Goal: Information Seeking & Learning: Learn about a topic

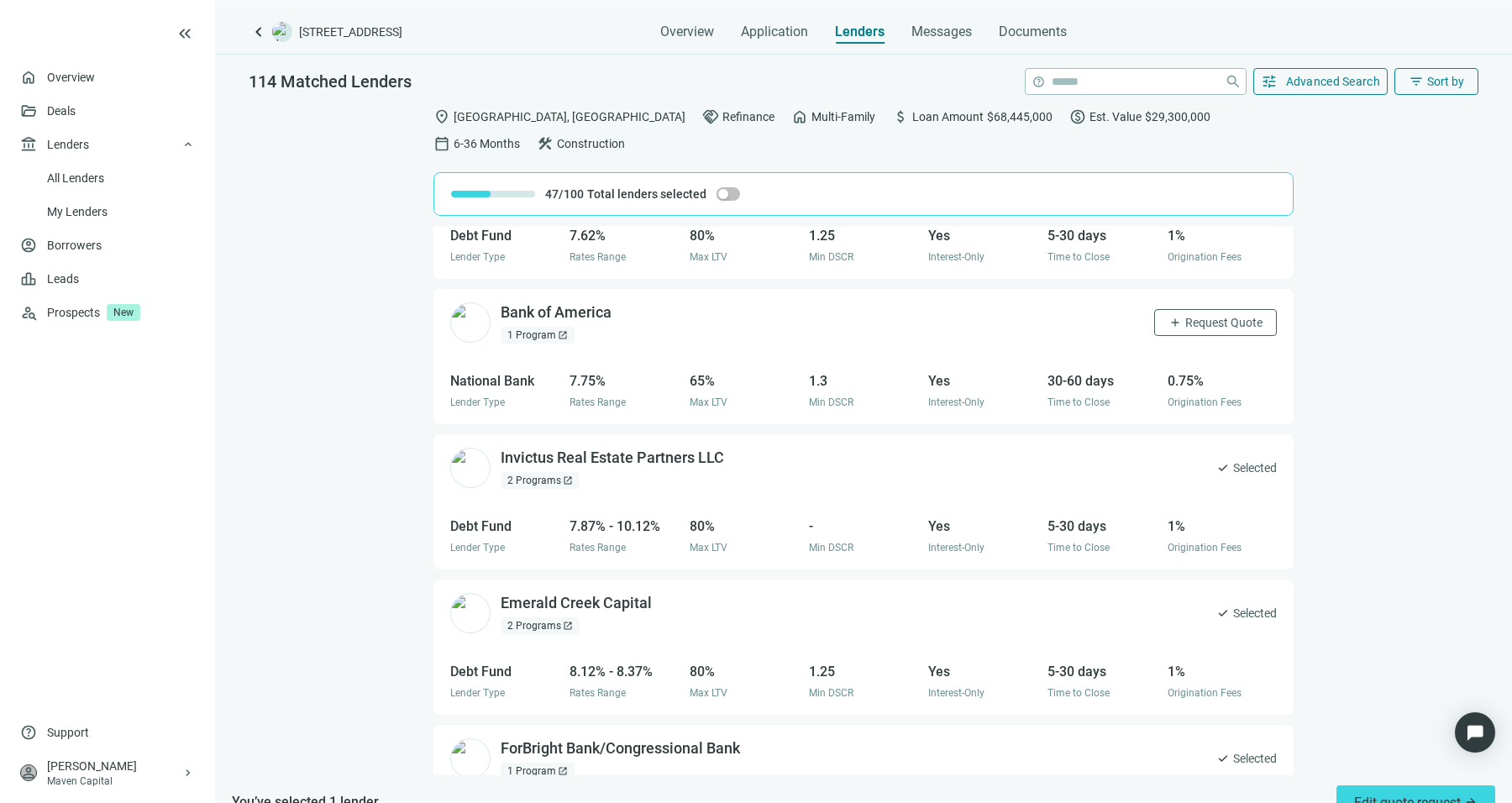
scroll to position [129, 0]
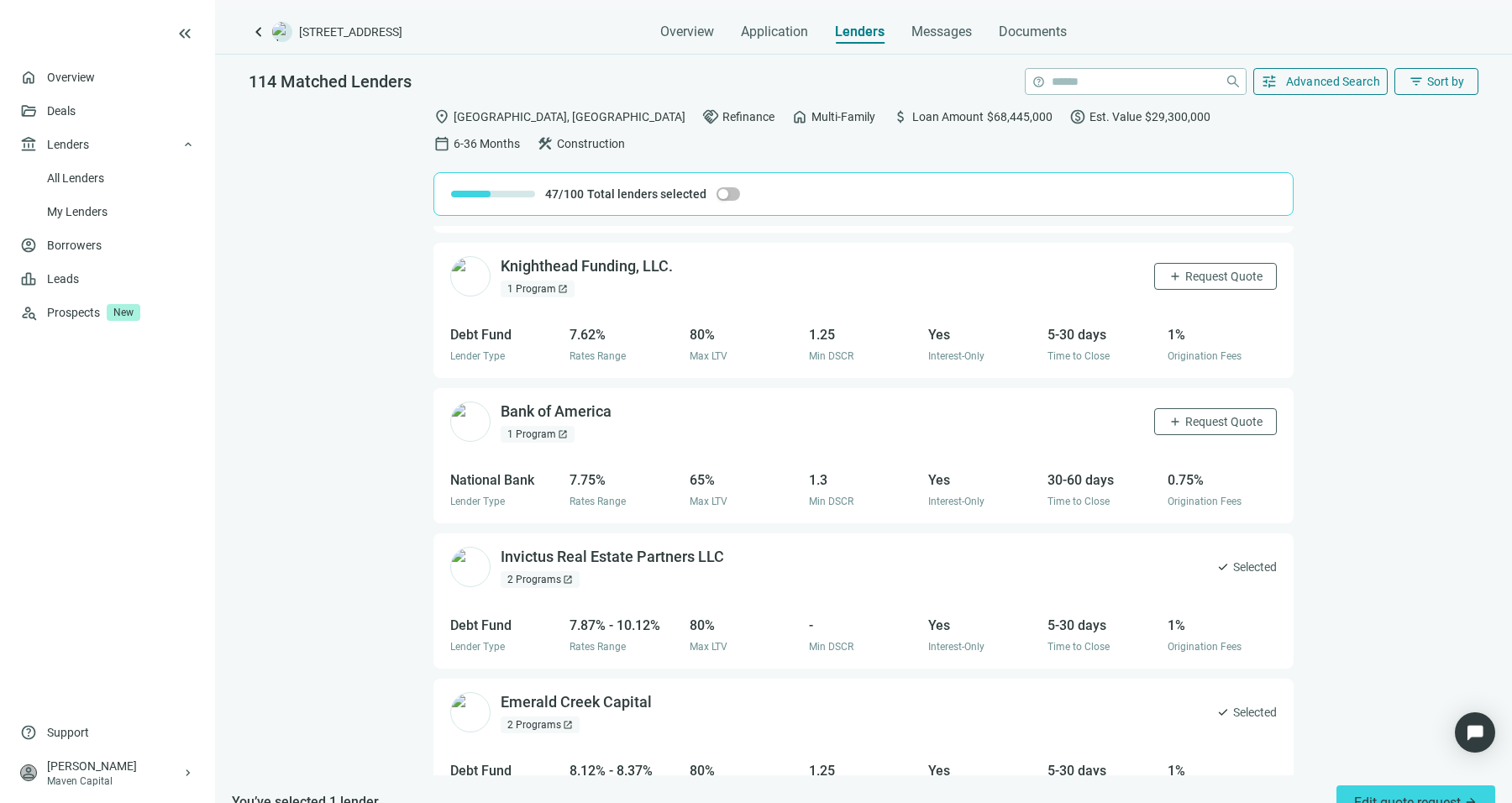
click at [537, 426] on div "1 Program open_in_new" at bounding box center [538, 434] width 74 height 17
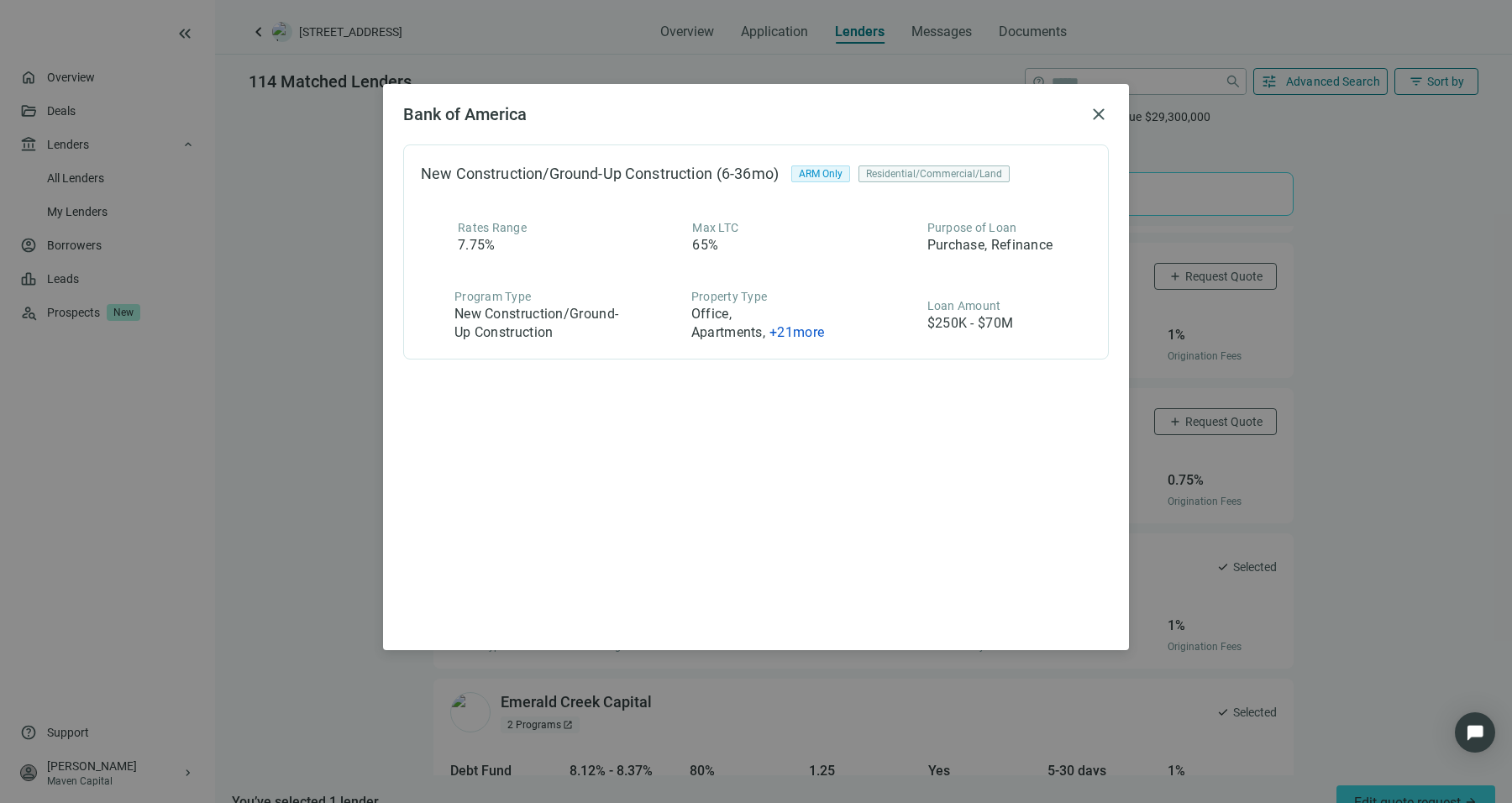
click at [307, 399] on div "Bank of America close New Construction/Ground-Up Construction (6-36mo) ARM Only…" at bounding box center [756, 402] width 1512 height 803
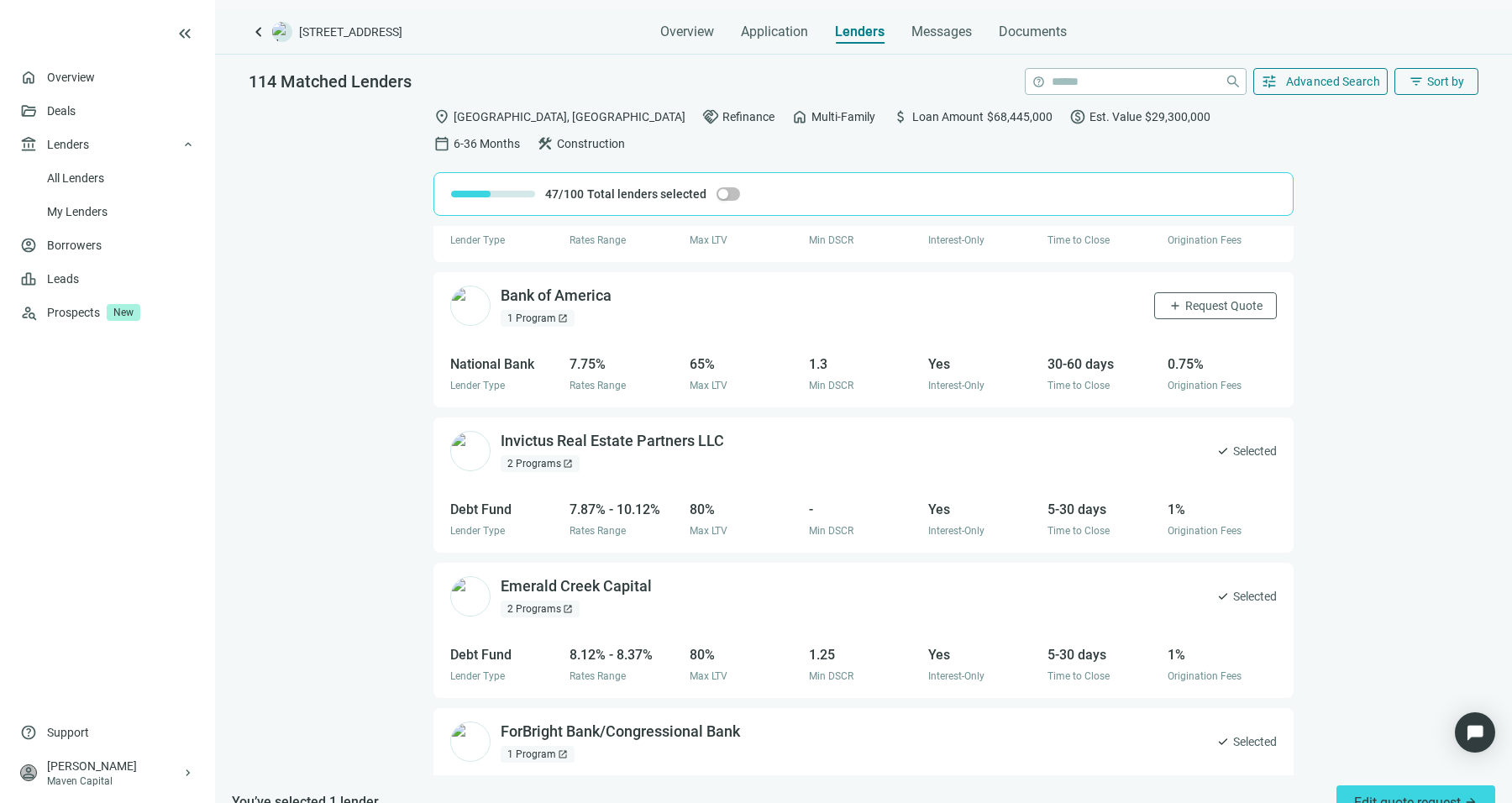
scroll to position [0, 0]
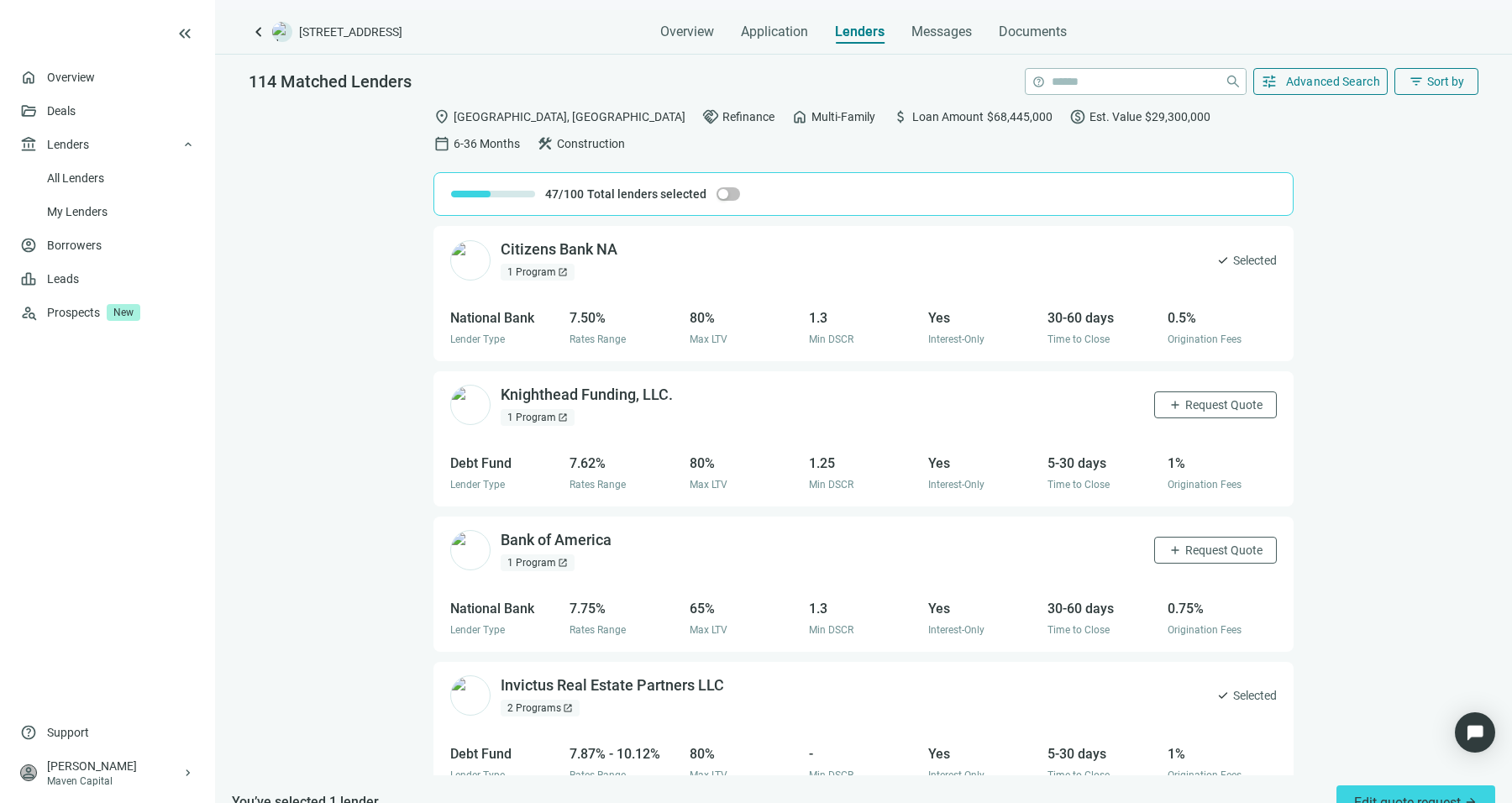
click at [528, 264] on div "1 Program open_in_new" at bounding box center [538, 272] width 74 height 17
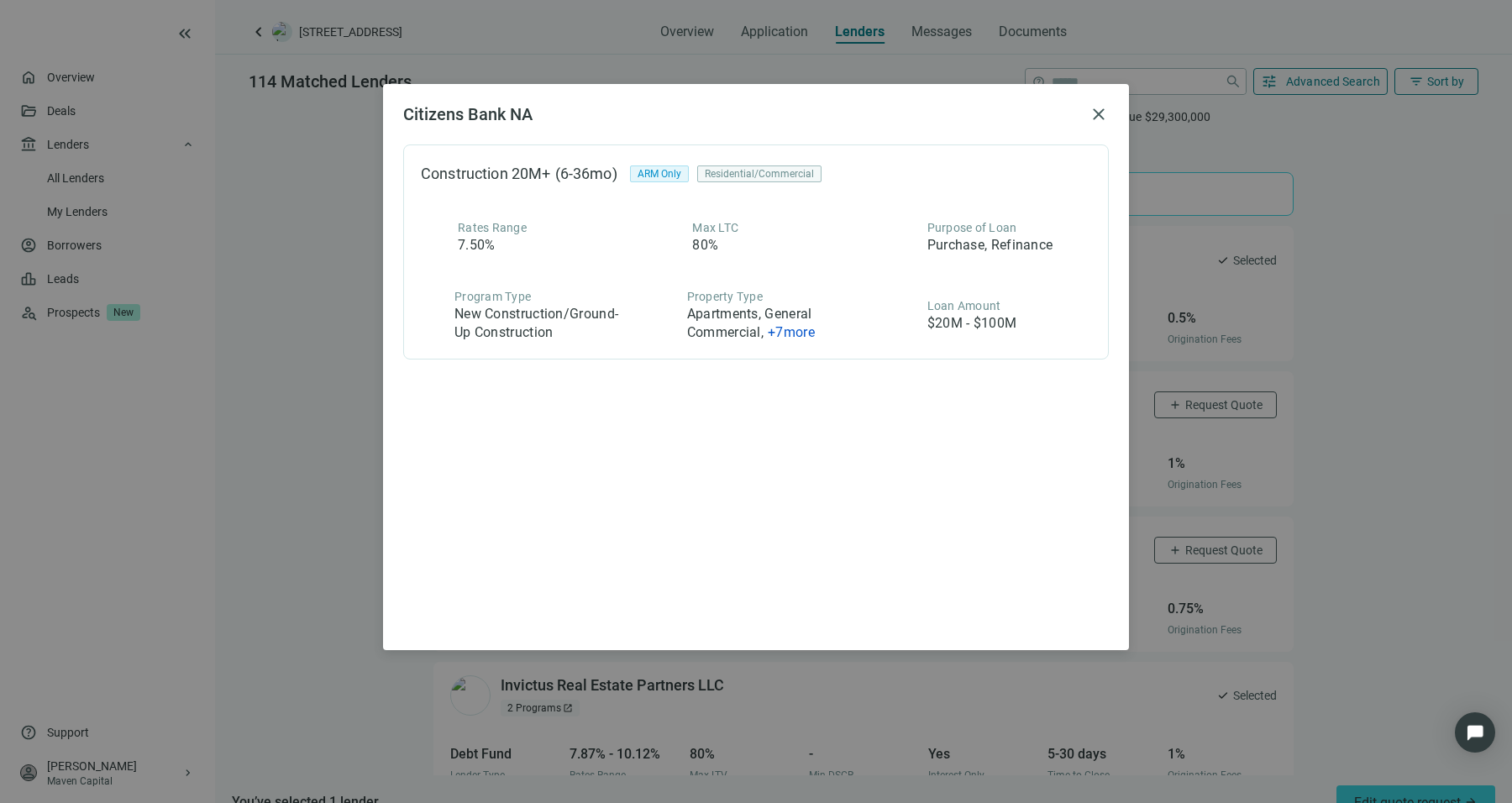
click at [322, 303] on div "Citizens Bank NA close Construction 20M+ (6-36mo) ARM Only Residential/Commerci…" at bounding box center [756, 402] width 1512 height 803
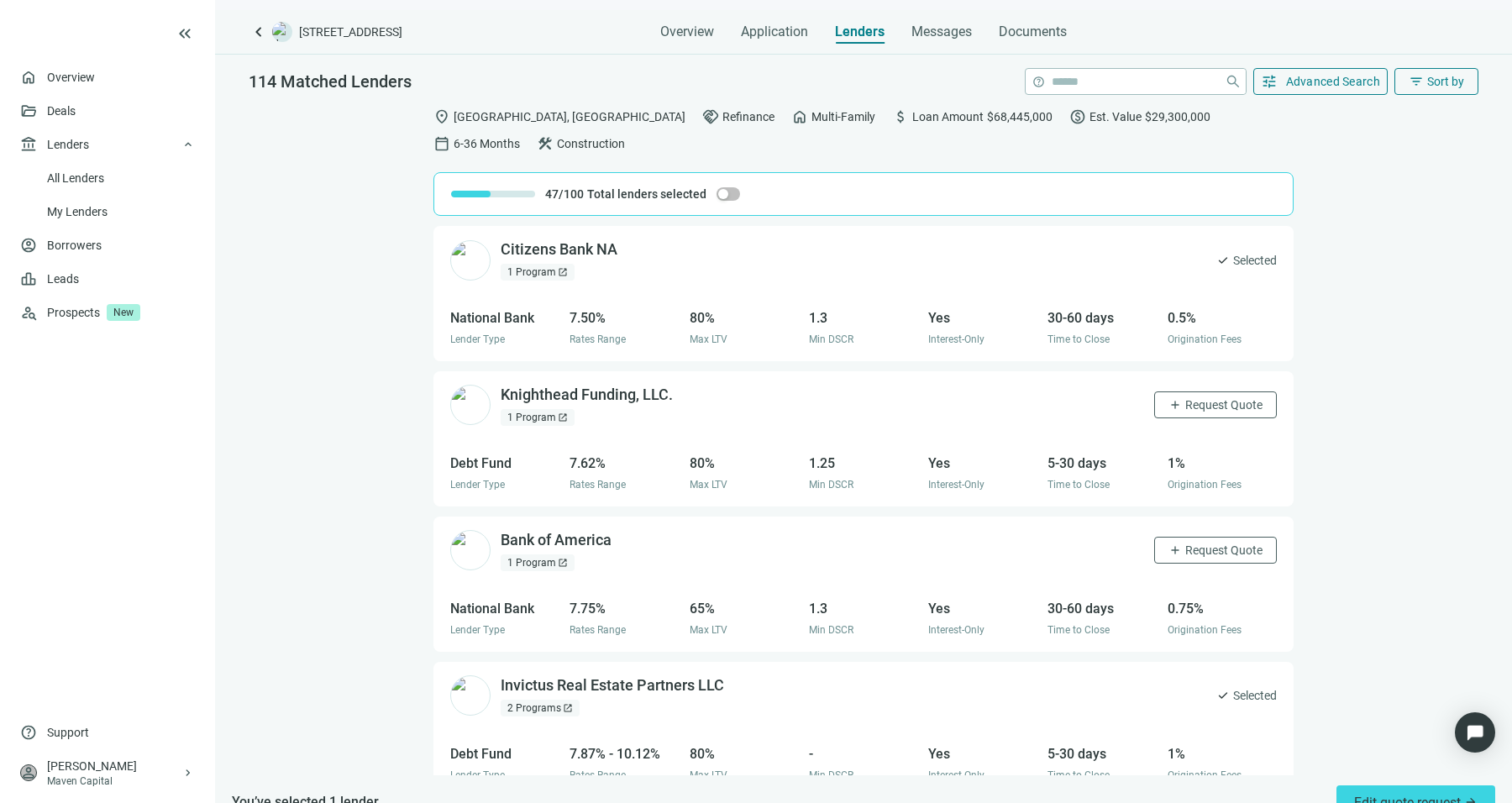
click at [548, 264] on div "1 Program open_in_new" at bounding box center [538, 272] width 74 height 17
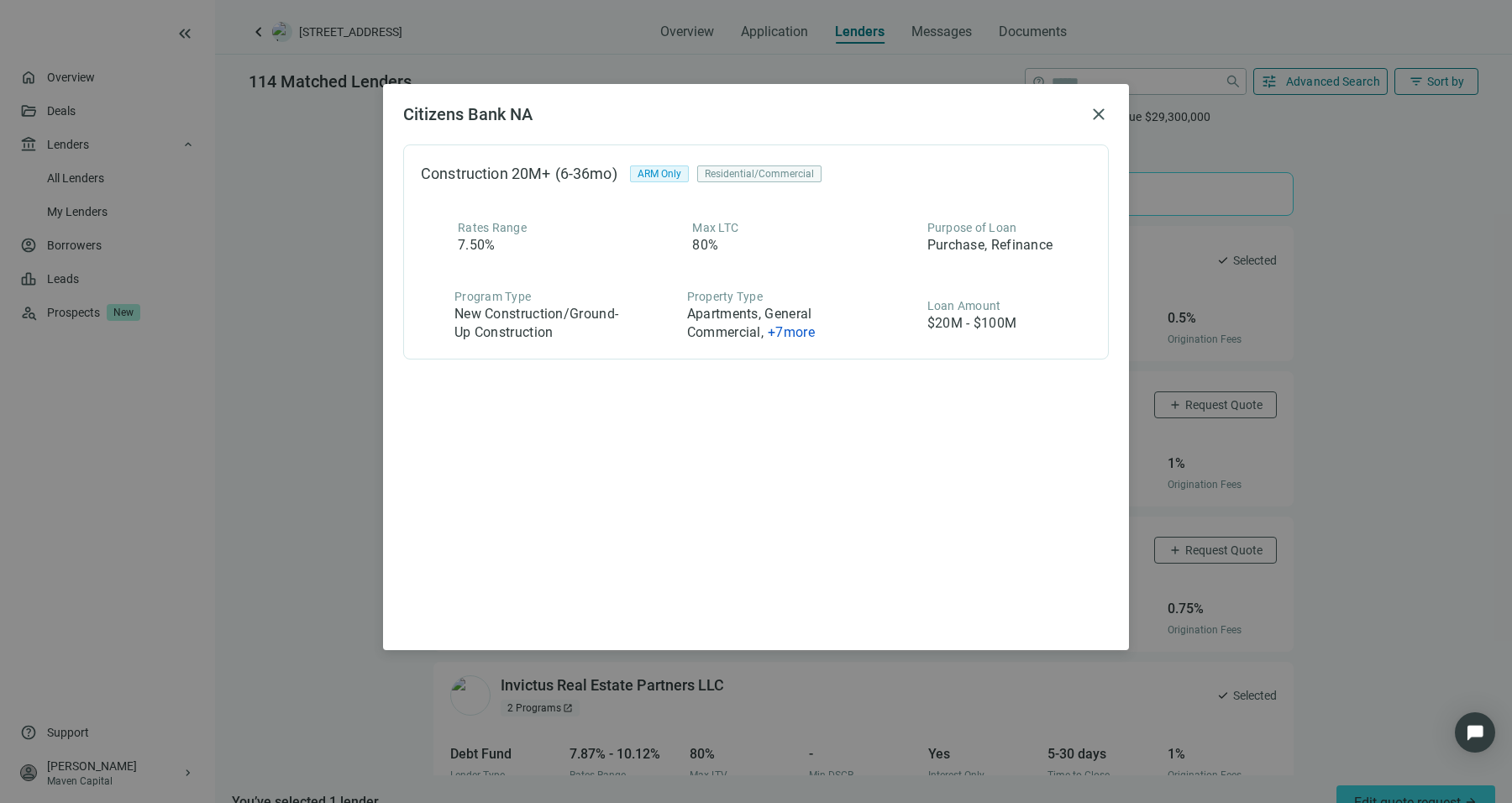
click at [346, 363] on div "Citizens Bank NA close Construction 20M+ (6-36mo) ARM Only Residential/Commerci…" at bounding box center [756, 402] width 1512 height 803
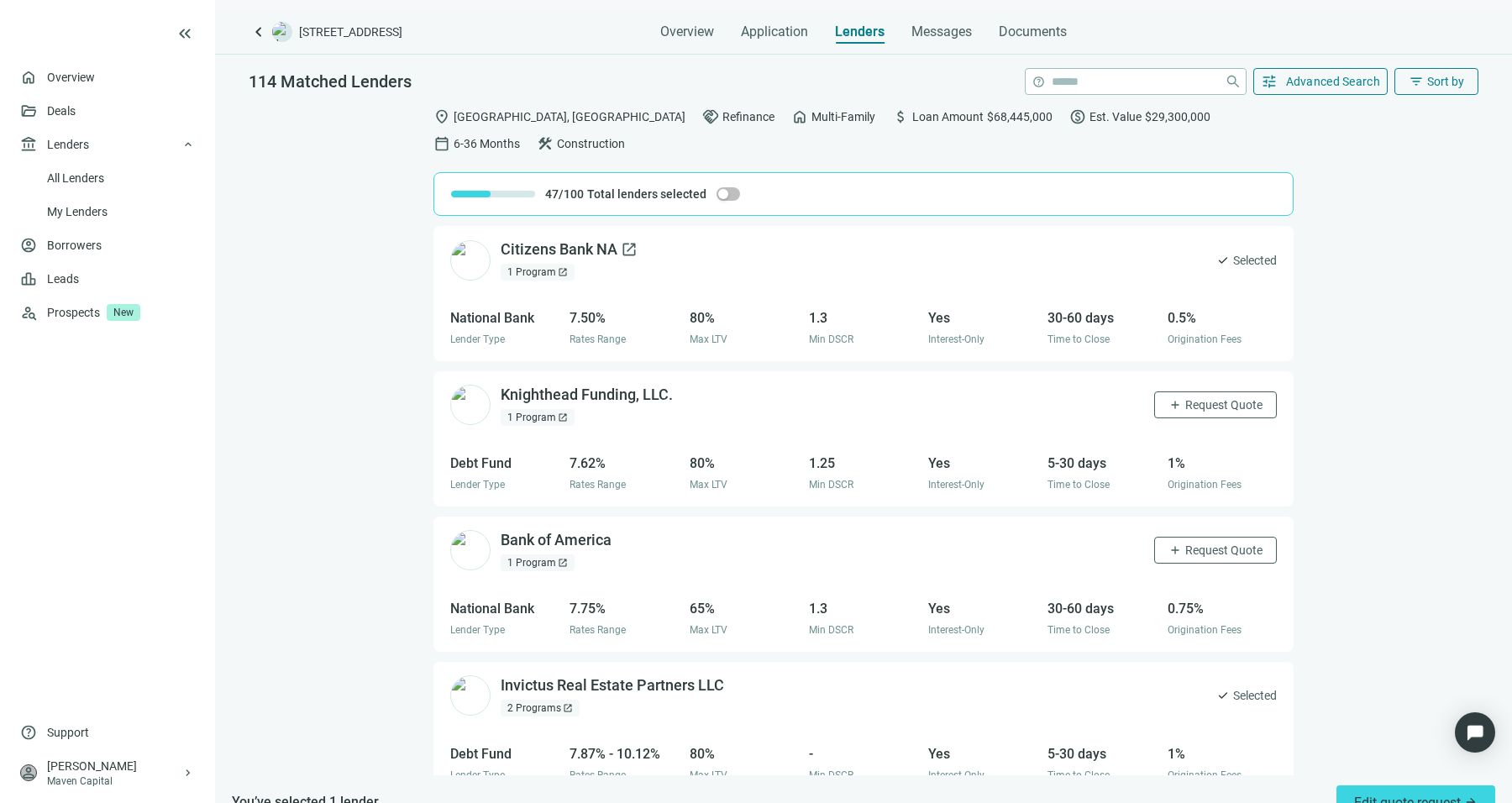
click at [626, 241] on span "open_in_new" at bounding box center [629, 249] width 17 height 17
